Goal: Task Accomplishment & Management: Complete application form

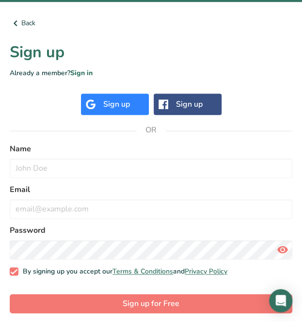
scroll to position [146, 0]
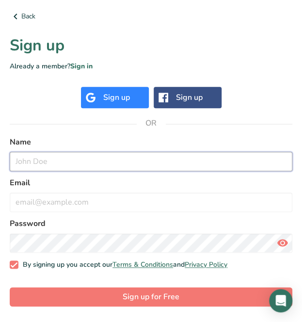
click at [128, 168] on input "text" at bounding box center [151, 161] width 283 height 19
type input "bella"
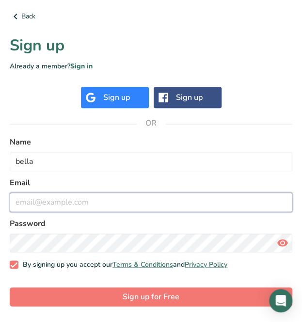
click at [117, 202] on input "email" at bounding box center [151, 201] width 283 height 19
type input "[EMAIL_ADDRESS][DOMAIN_NAME]"
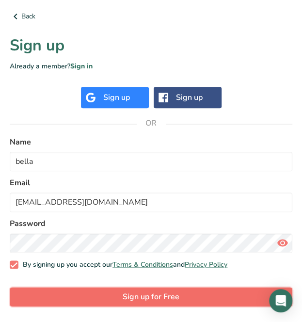
click at [178, 293] on span "Sign up for Free" at bounding box center [151, 297] width 57 height 12
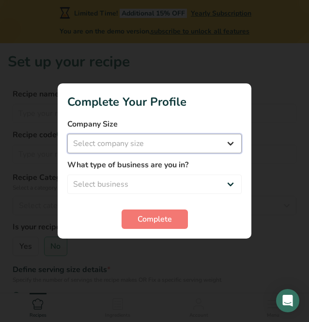
click at [162, 143] on select "Select company size Fewer than 10 Employees 10 to 50 Employees 51 to 500 Employ…" at bounding box center [154, 143] width 175 height 19
select select "1"
click at [67, 134] on select "Select company size Fewer than 10 Employees 10 to 50 Employees 51 to 500 Employ…" at bounding box center [154, 143] width 175 height 19
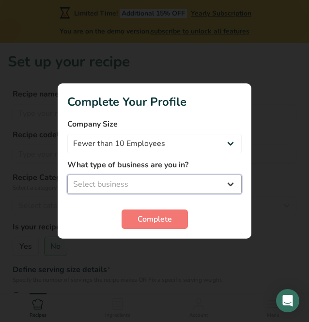
click at [156, 183] on select "Select business Packaged Food Manufacturer Restaurant & Cafe Bakery Meal Plans …" at bounding box center [154, 184] width 175 height 19
select select "8"
click at [67, 175] on select "Select business Packaged Food Manufacturer Restaurant & Cafe Bakery Meal Plans …" at bounding box center [154, 184] width 175 height 19
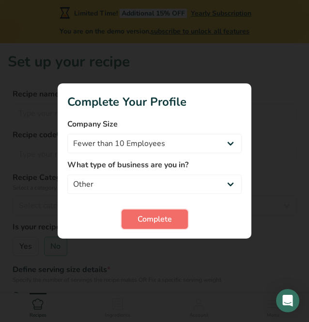
click at [154, 223] on span "Complete" at bounding box center [155, 219] width 34 height 12
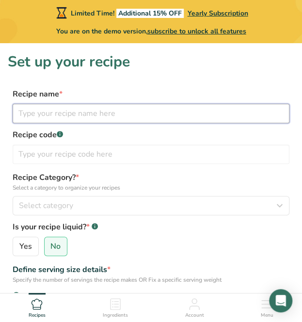
click at [119, 122] on input "text" at bounding box center [151, 113] width 277 height 19
type input "Stay-fresh apple muffins"
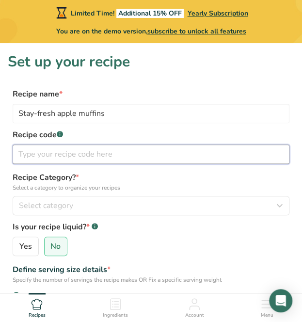
click at [110, 150] on input "text" at bounding box center [151, 153] width 277 height 19
